Goal: Transaction & Acquisition: Subscribe to service/newsletter

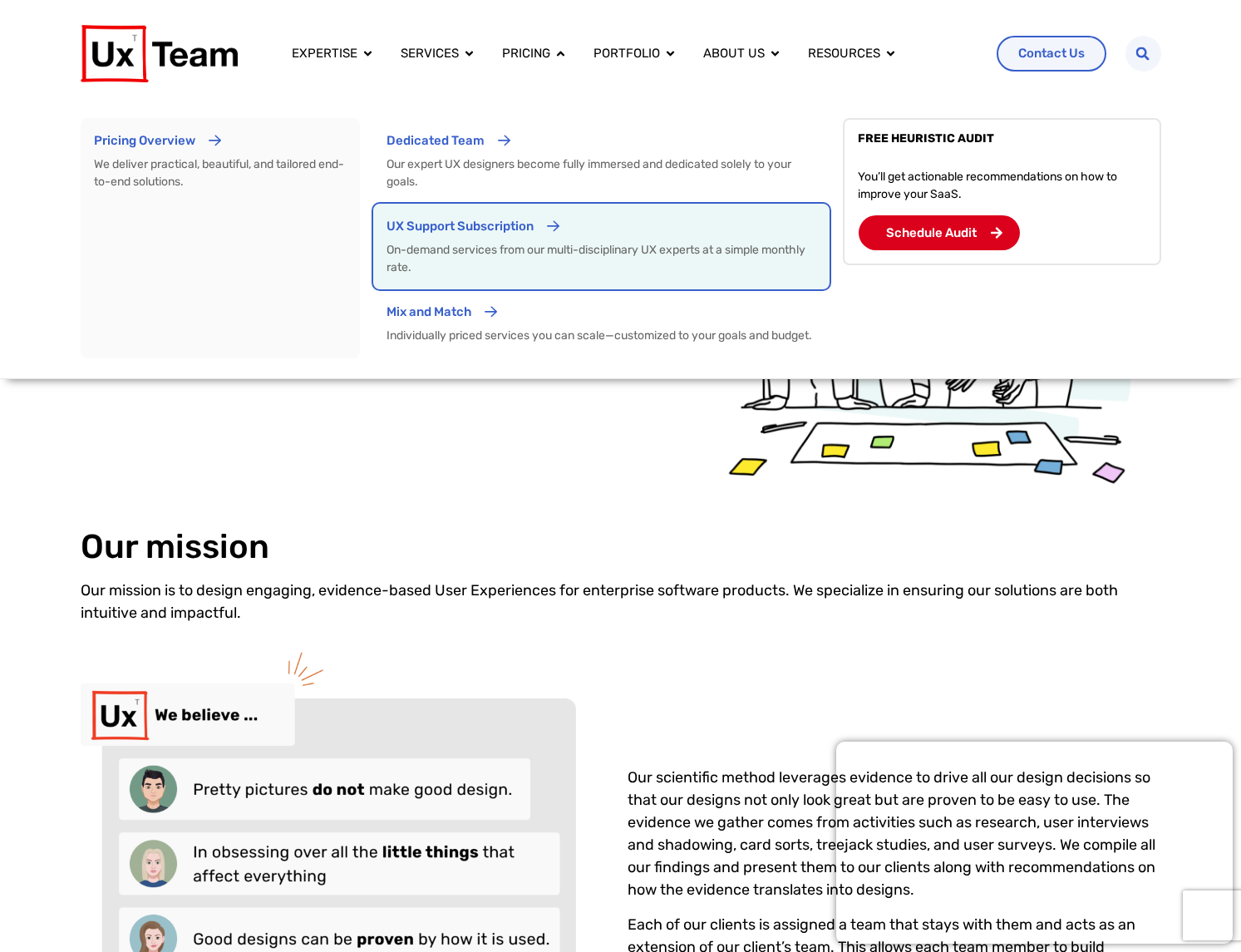
click at [462, 225] on p "UX Support Subscription" at bounding box center [460, 226] width 147 height 19
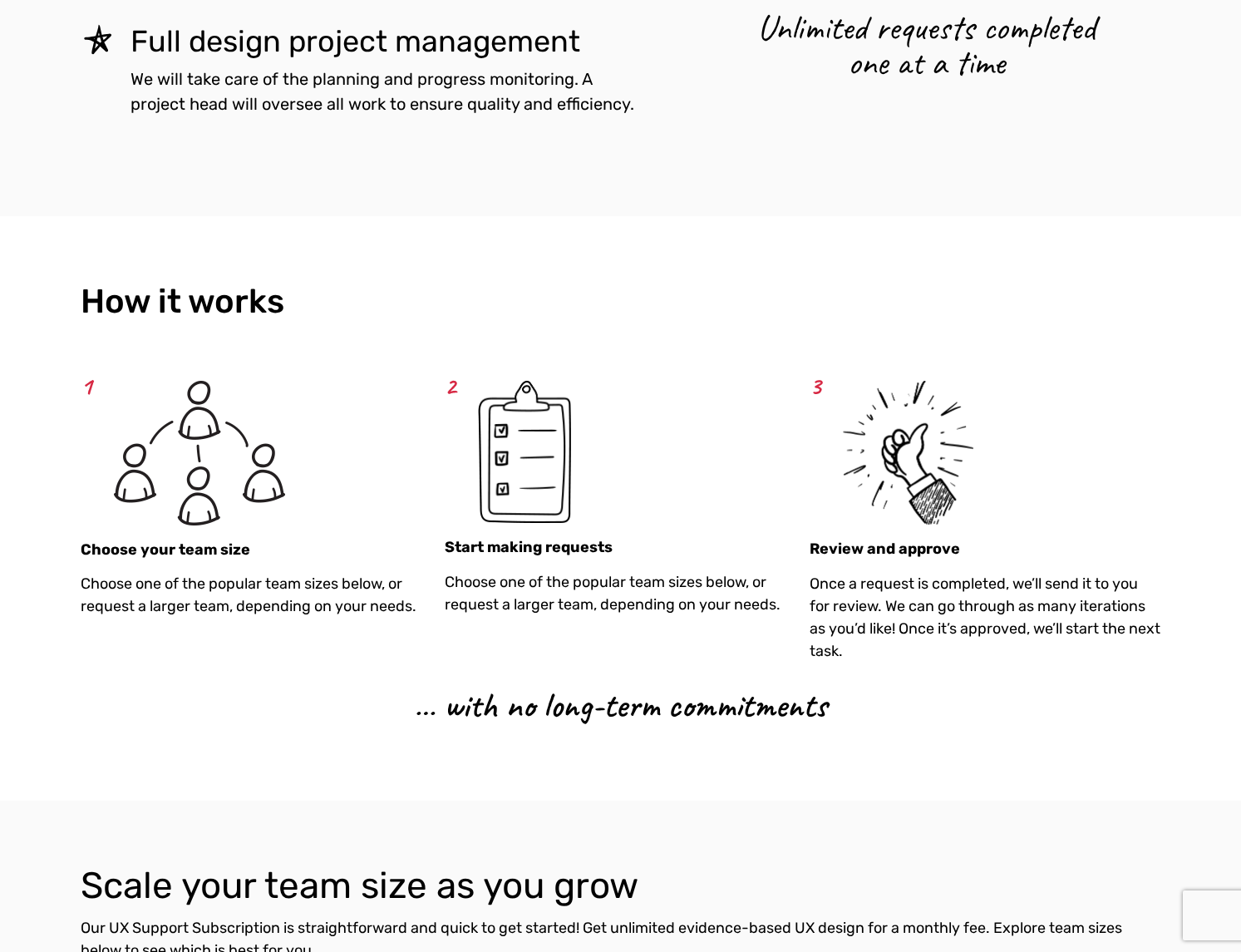
scroll to position [1579, 0]
